Goal: Information Seeking & Learning: Check status

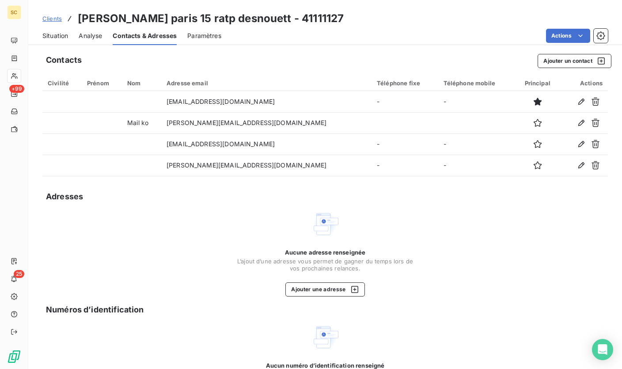
scroll to position [0, 0]
click at [50, 20] on span "Clients" at bounding box center [51, 18] width 19 height 7
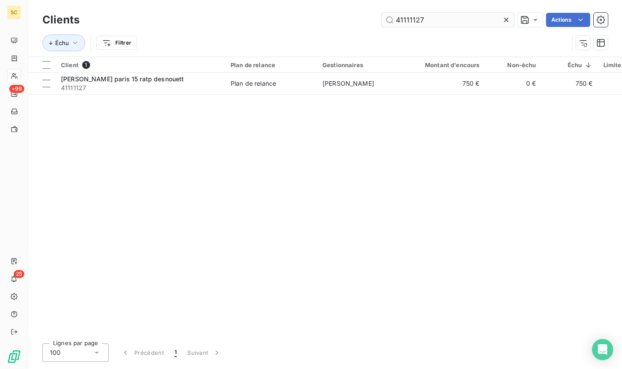
click at [396, 24] on input "41111127" at bounding box center [448, 20] width 133 height 14
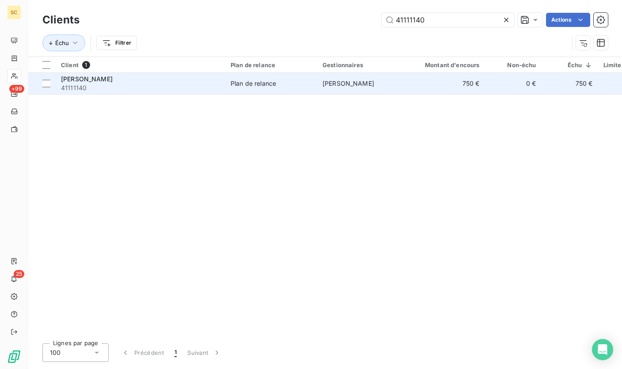
type input "41111140"
click at [211, 90] on span "41111140" at bounding box center [140, 88] width 159 height 9
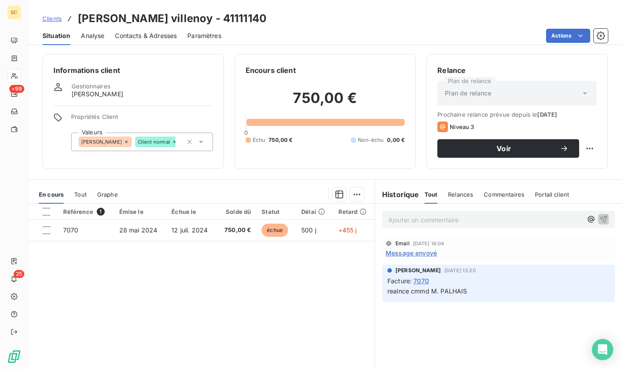
click at [122, 37] on span "Contacts & Adresses" at bounding box center [146, 35] width 62 height 9
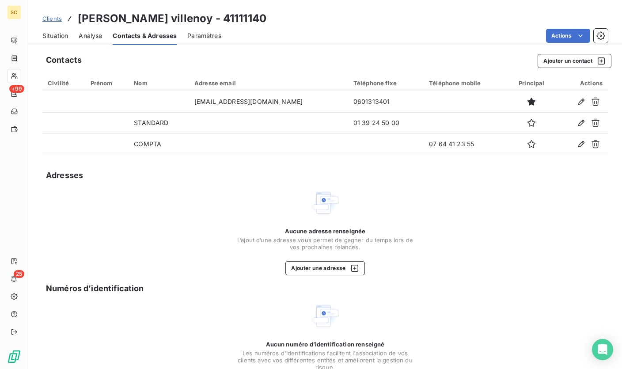
click at [211, 18] on h3 "[PERSON_NAME] villenoy - 41111140" at bounding box center [172, 19] width 189 height 16
copy h3 "41111140"
click at [57, 20] on span "Clients" at bounding box center [51, 18] width 19 height 7
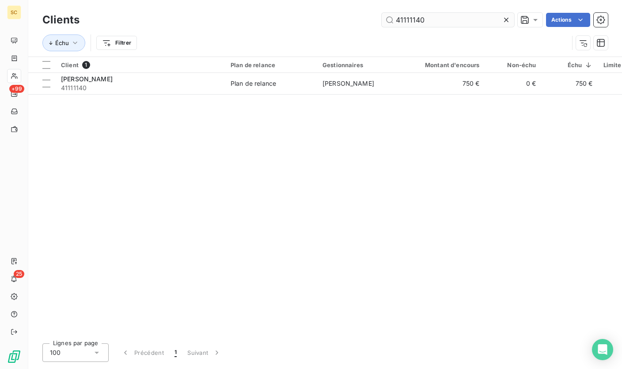
click at [411, 20] on input "41111140" at bounding box center [448, 20] width 133 height 14
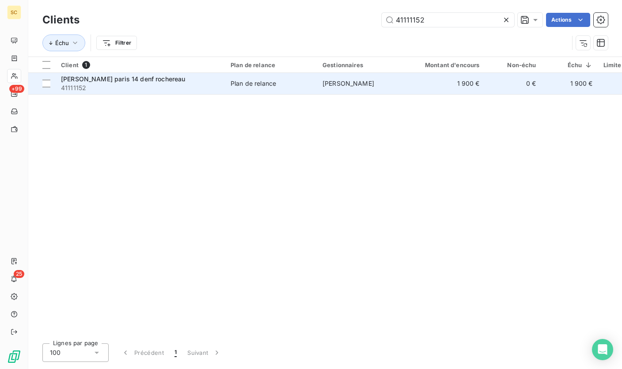
type input "41111152"
click at [205, 82] on div "[PERSON_NAME] paris 14 denf rochereau" at bounding box center [140, 79] width 159 height 9
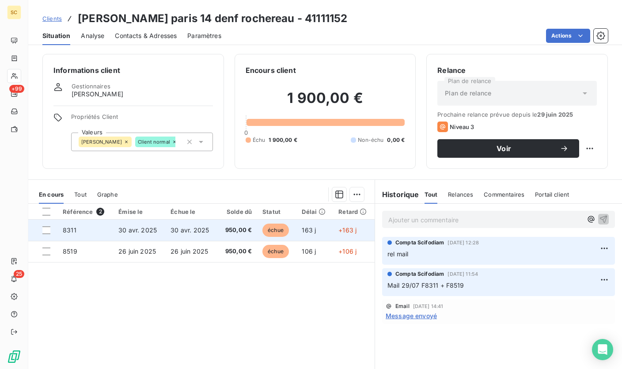
click at [221, 237] on td "950,00 €" at bounding box center [238, 230] width 40 height 21
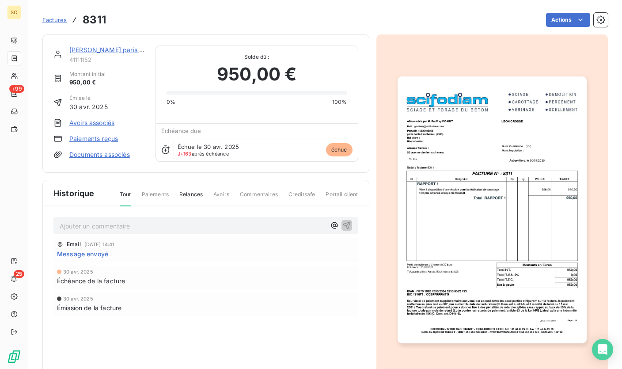
click at [349, 212] on div "Ajouter un commentaire ﻿ Email [DATE] 14:41 Message envoyé [DATE] Échéance de l…" at bounding box center [206, 278] width 326 height 145
click at [410, 204] on img "button" at bounding box center [492, 209] width 189 height 267
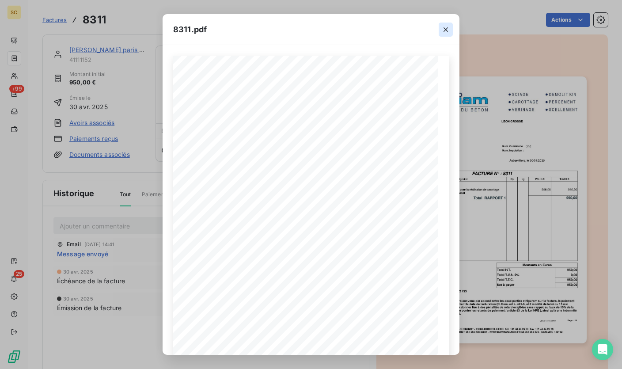
click at [449, 30] on icon "button" at bounding box center [446, 29] width 9 height 9
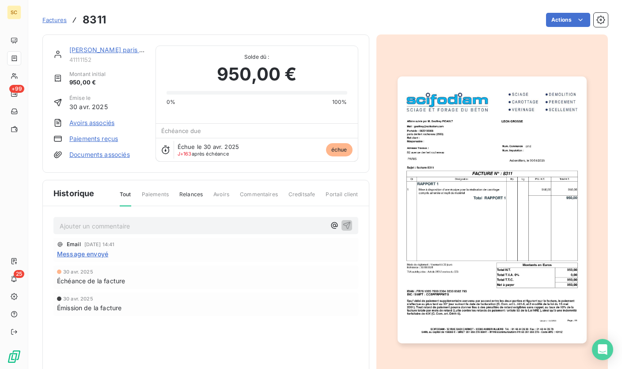
click at [53, 19] on span "Factures" at bounding box center [54, 19] width 24 height 7
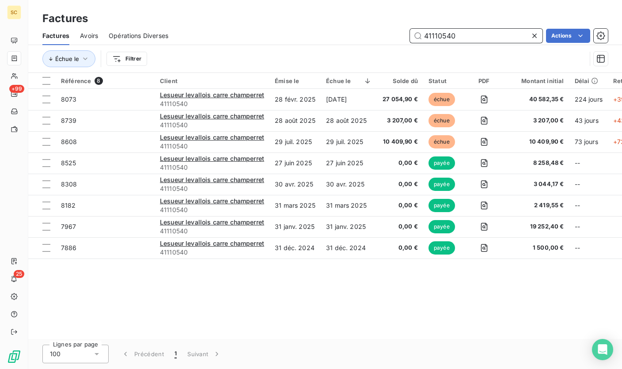
click at [439, 29] on input "41110540" at bounding box center [476, 36] width 133 height 14
click at [439, 32] on input "41110540" at bounding box center [476, 36] width 133 height 14
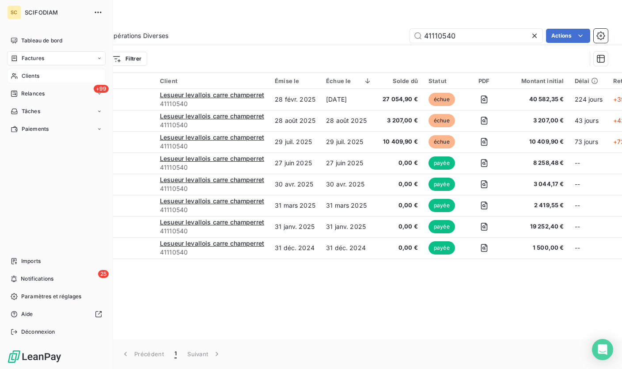
click at [30, 82] on div "Clients" at bounding box center [56, 76] width 99 height 14
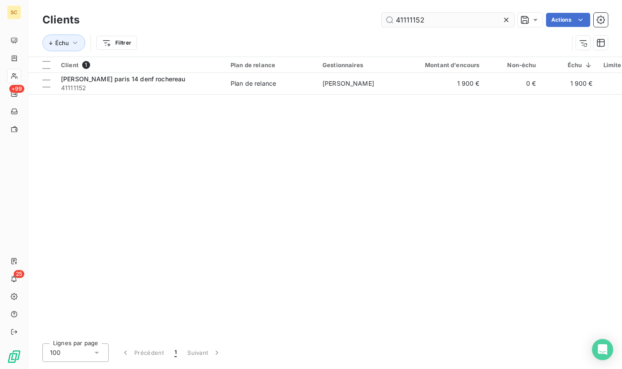
click at [416, 24] on input "41111152" at bounding box center [448, 20] width 133 height 14
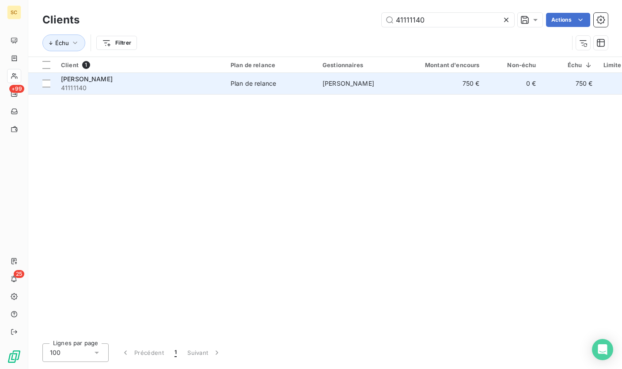
type input "41111140"
click at [179, 92] on span "41111140" at bounding box center [140, 88] width 159 height 9
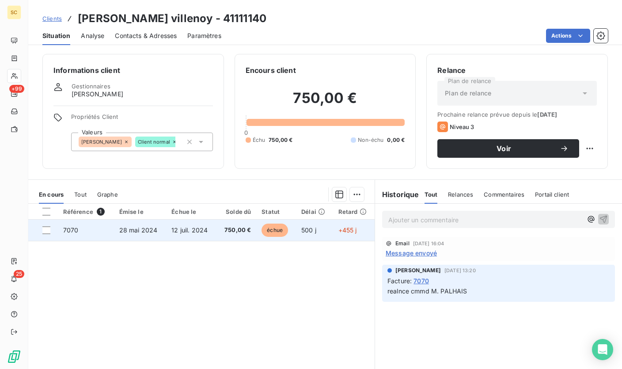
click at [282, 232] on span "échue" at bounding box center [275, 230] width 27 height 13
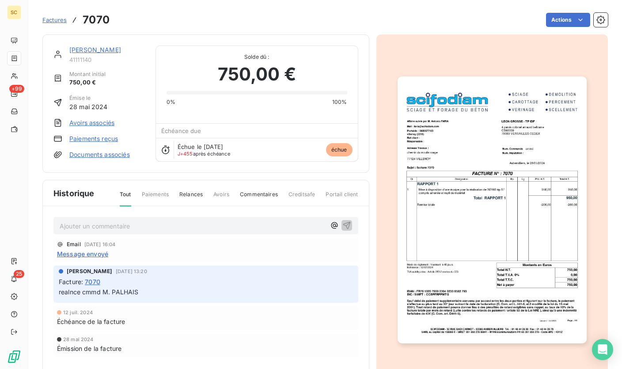
click at [444, 209] on img "button" at bounding box center [492, 209] width 189 height 267
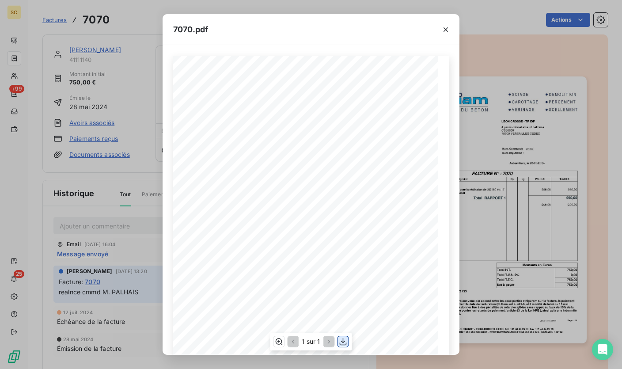
click at [344, 342] on icon "button" at bounding box center [343, 342] width 7 height 8
click at [444, 28] on icon "button" at bounding box center [446, 29] width 9 height 9
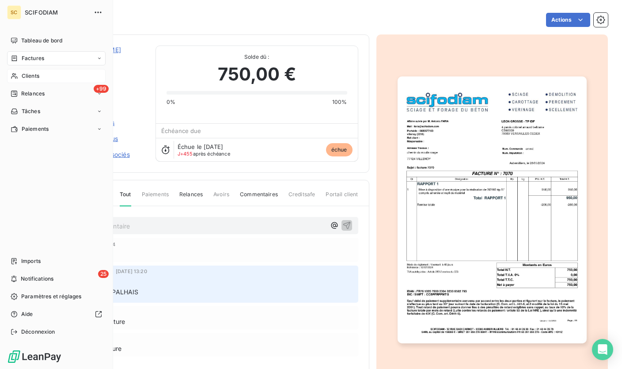
click at [29, 78] on span "Clients" at bounding box center [31, 76] width 18 height 8
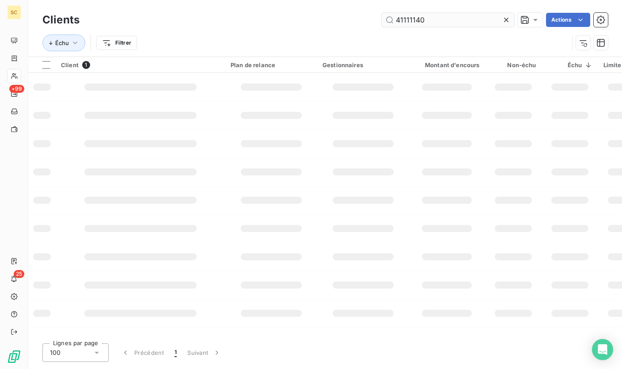
click at [406, 18] on input "41111140" at bounding box center [448, 20] width 133 height 14
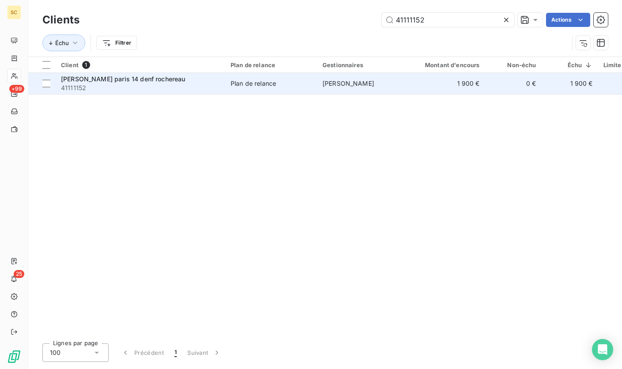
type input "41111152"
click at [248, 87] on div "Plan de relance" at bounding box center [254, 83] width 46 height 9
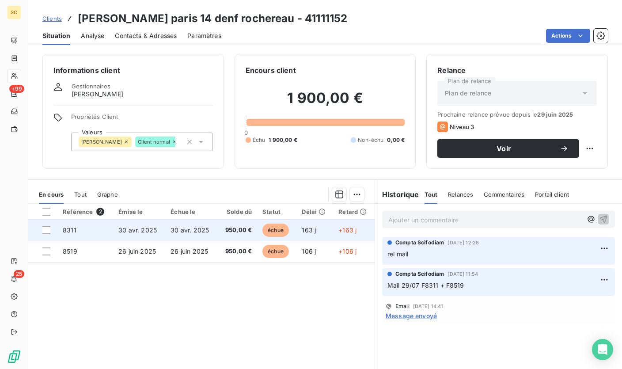
click at [241, 231] on span "950,00 €" at bounding box center [237, 230] width 29 height 9
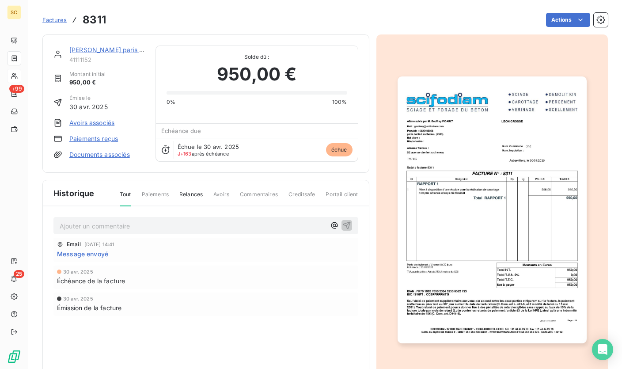
click at [556, 217] on img "button" at bounding box center [492, 209] width 189 height 267
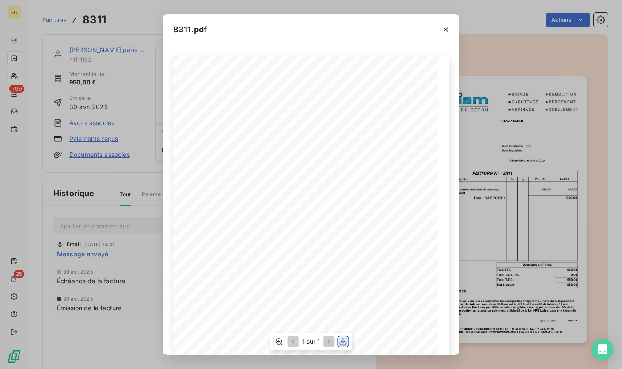
click at [347, 342] on icon "button" at bounding box center [343, 341] width 9 height 9
click at [451, 30] on button "button" at bounding box center [446, 30] width 14 height 14
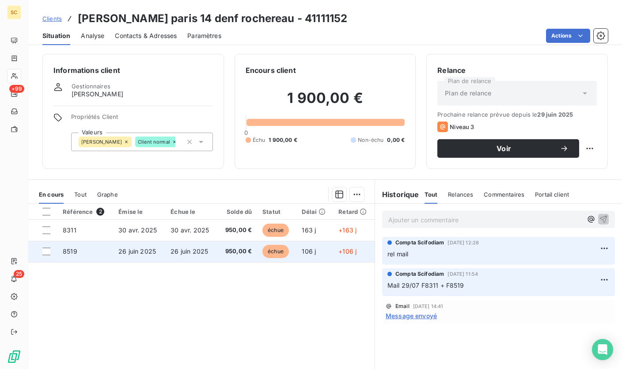
click at [230, 260] on td "950,00 €" at bounding box center [238, 251] width 40 height 21
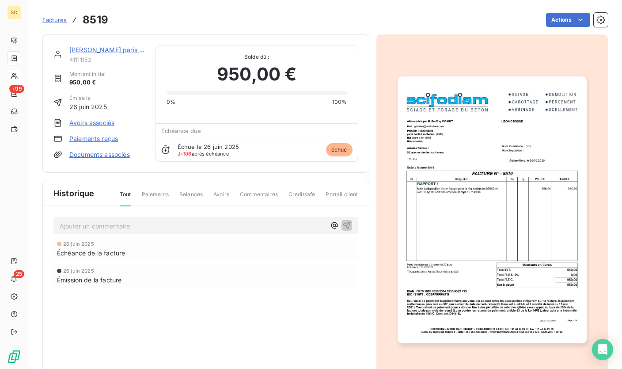
click at [472, 230] on img "button" at bounding box center [492, 209] width 189 height 267
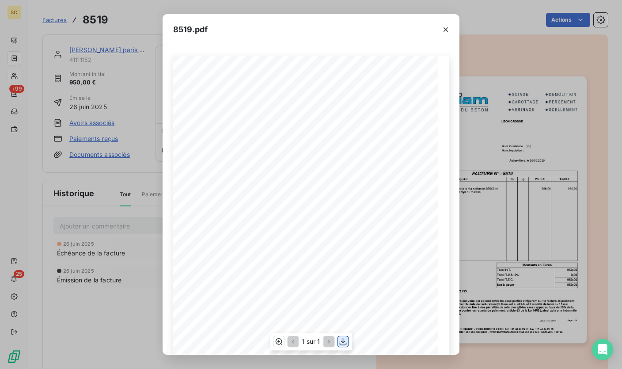
click at [344, 344] on icon "button" at bounding box center [343, 341] width 9 height 9
click at [447, 30] on icon "button" at bounding box center [446, 29] width 9 height 9
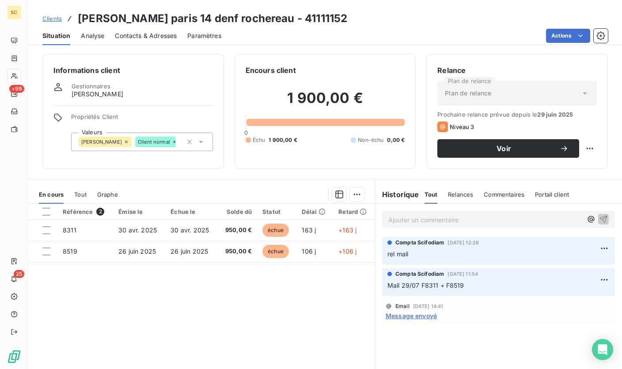
click at [435, 220] on p "Ajouter un commentaire ﻿" at bounding box center [486, 219] width 194 height 11
drag, startPoint x: 404, startPoint y: 220, endPoint x: 371, endPoint y: 216, distance: 33.0
click at [375, 216] on div "10/10: facts envoyées à [EMAIL_ADDRESS][DOMAIN_NAME]" at bounding box center [498, 219] width 247 height 31
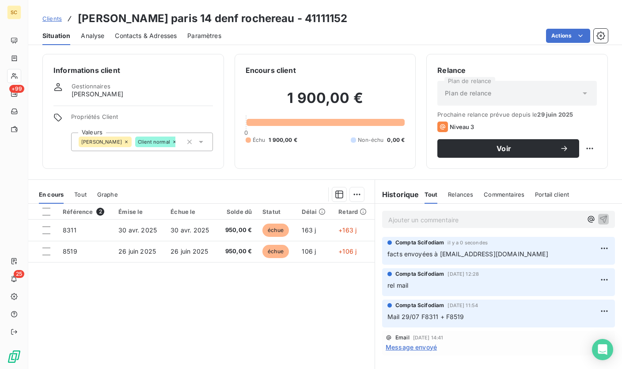
click at [58, 14] on link "Clients" at bounding box center [51, 18] width 19 height 9
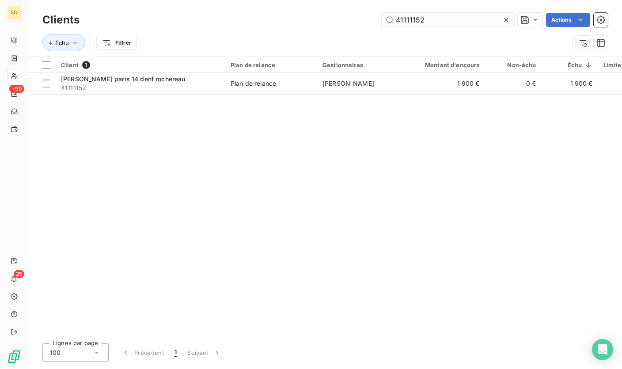
click at [408, 16] on input "41111152" at bounding box center [448, 20] width 133 height 14
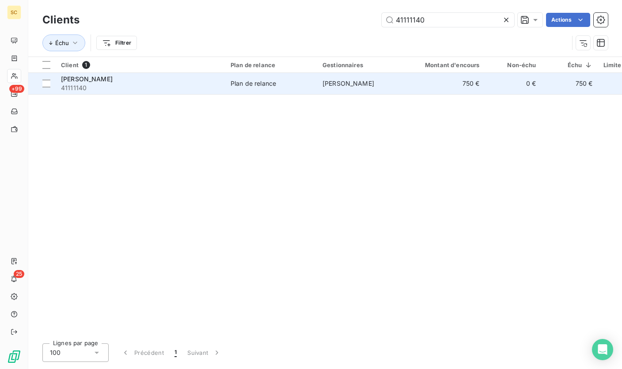
type input "41111140"
click at [205, 83] on div "[PERSON_NAME]" at bounding box center [140, 79] width 159 height 9
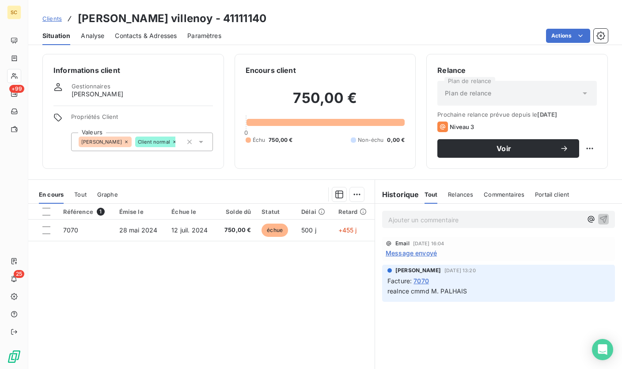
click at [410, 221] on p "Ajouter un commentaire ﻿" at bounding box center [486, 219] width 194 height 11
click at [427, 218] on p "Ajouter un commentaire ﻿" at bounding box center [486, 219] width 194 height 11
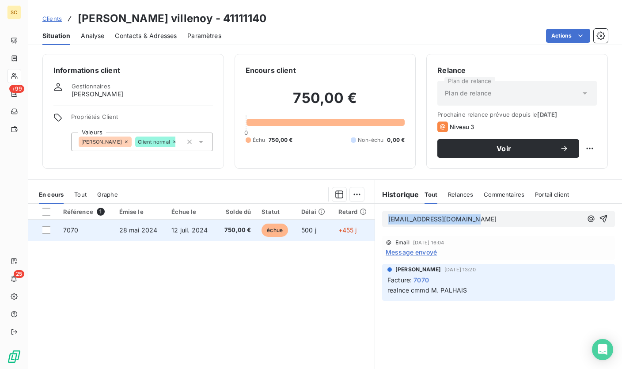
drag, startPoint x: 467, startPoint y: 221, endPoint x: 340, endPoint y: 224, distance: 126.9
click at [340, 224] on div "En cours Tout Graphe Référence 1 Émise le Échue le Solde dû Statut Délai Retard…" at bounding box center [325, 289] width 594 height 221
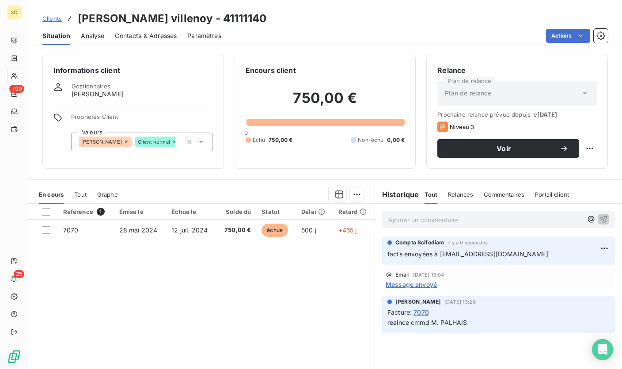
click at [49, 20] on span "Clients" at bounding box center [51, 18] width 19 height 7
